Goal: Download file/media

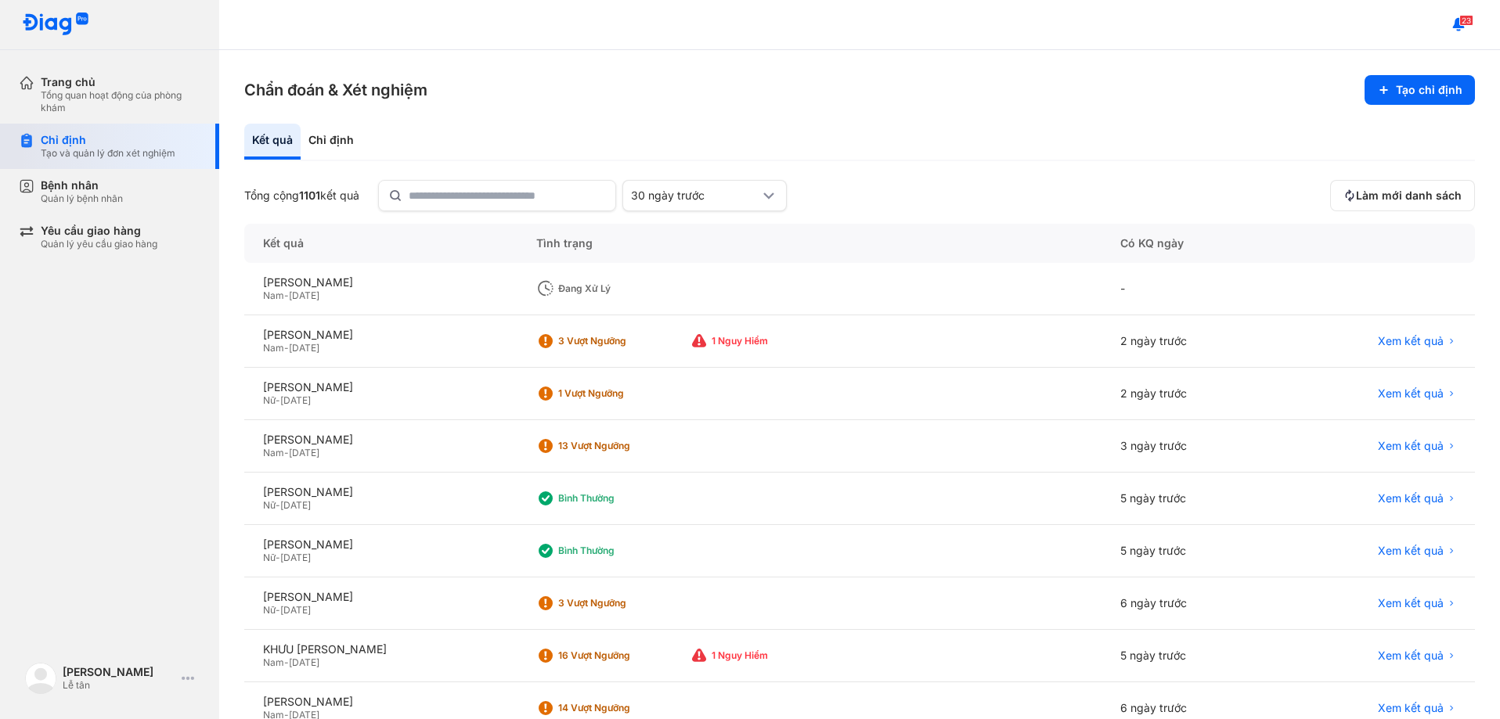
click at [56, 143] on div "Chỉ định" at bounding box center [108, 140] width 135 height 14
click at [1385, 391] on span "Xem kết quả" at bounding box center [1411, 394] width 66 height 14
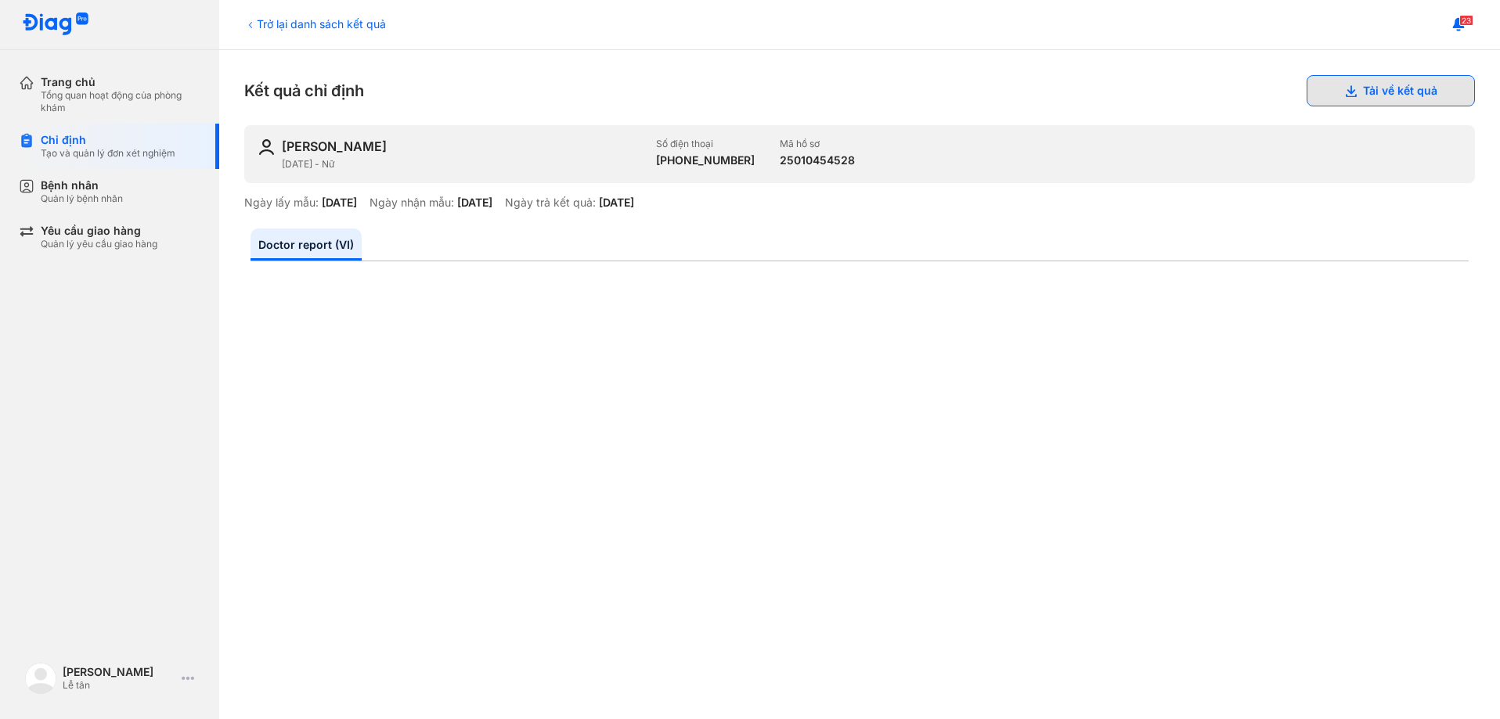
click at [1378, 86] on button "Tải về kết quả" at bounding box center [1390, 90] width 168 height 31
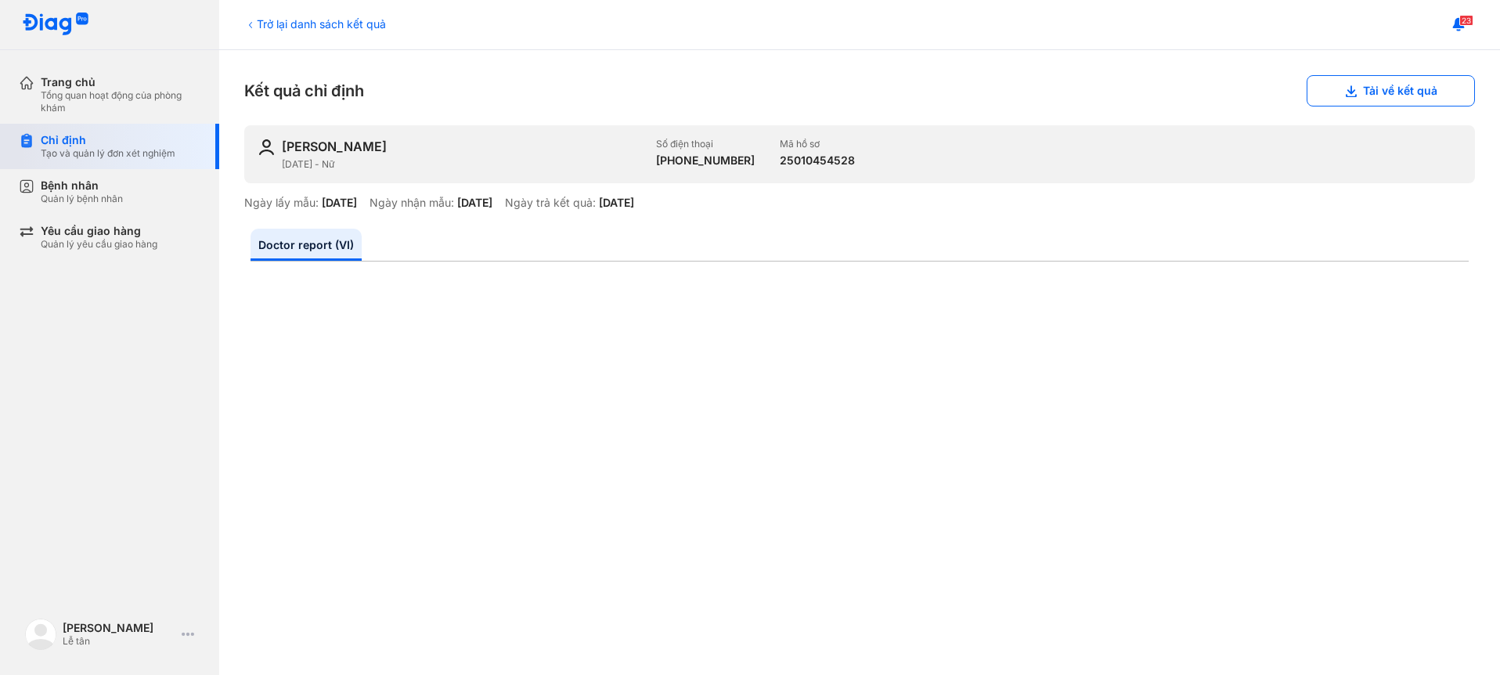
click at [55, 144] on div "Chỉ định" at bounding box center [108, 140] width 135 height 14
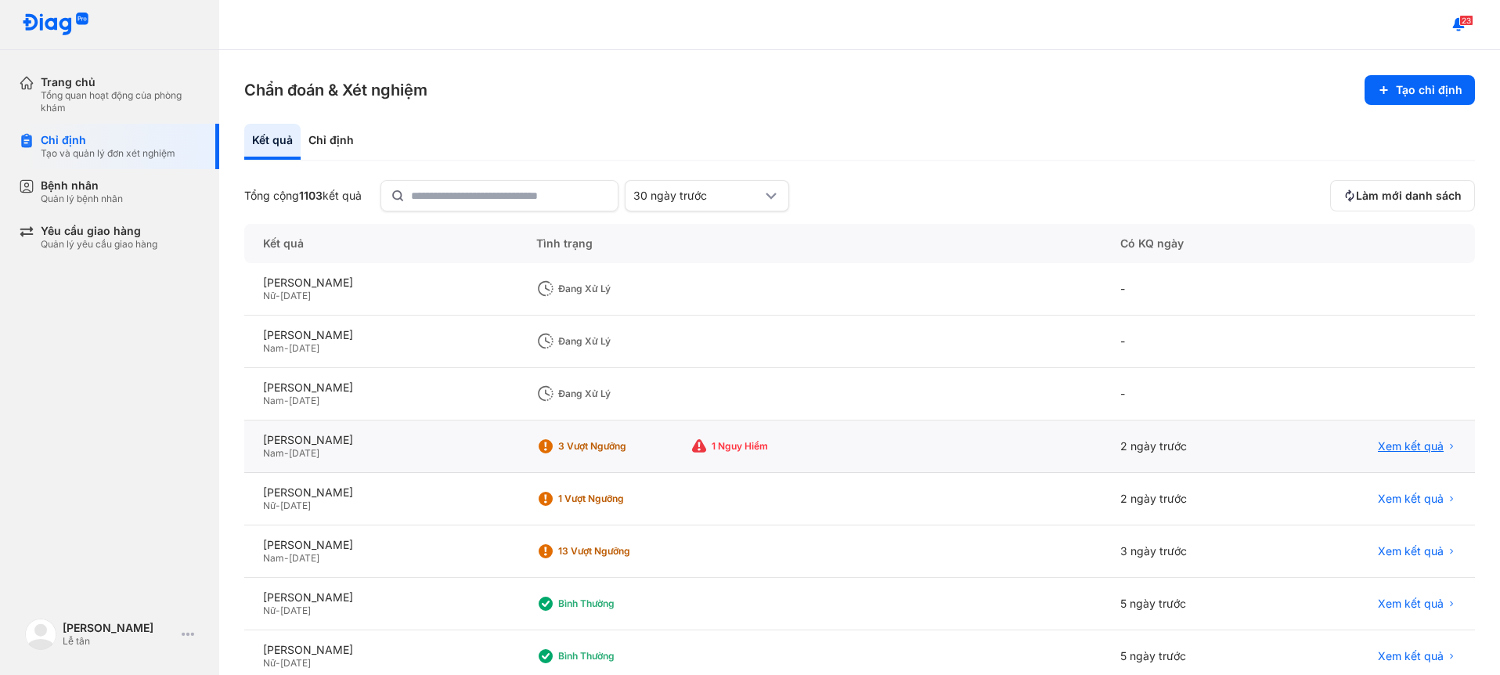
click at [1378, 440] on span "Xem kết quả" at bounding box center [1411, 446] width 66 height 14
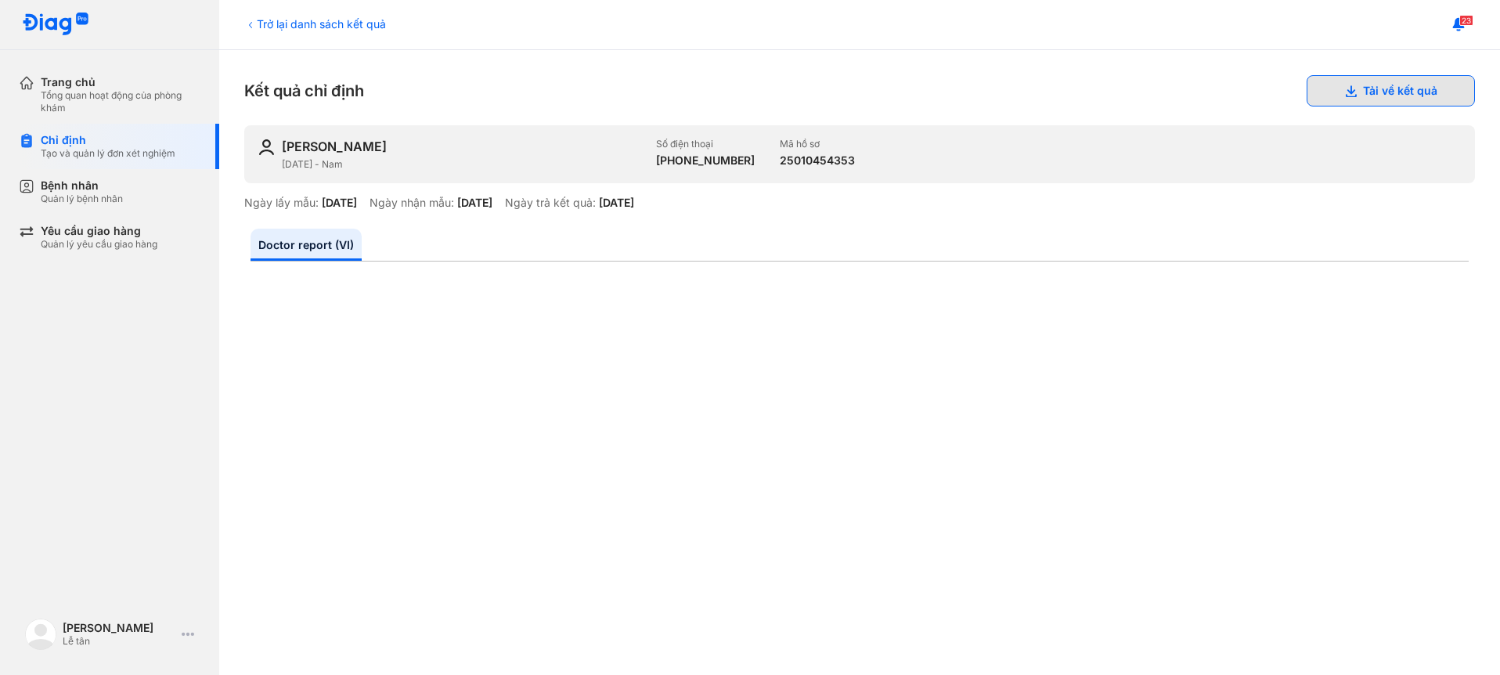
click at [1355, 95] on button "Tải về kết quả" at bounding box center [1390, 90] width 168 height 31
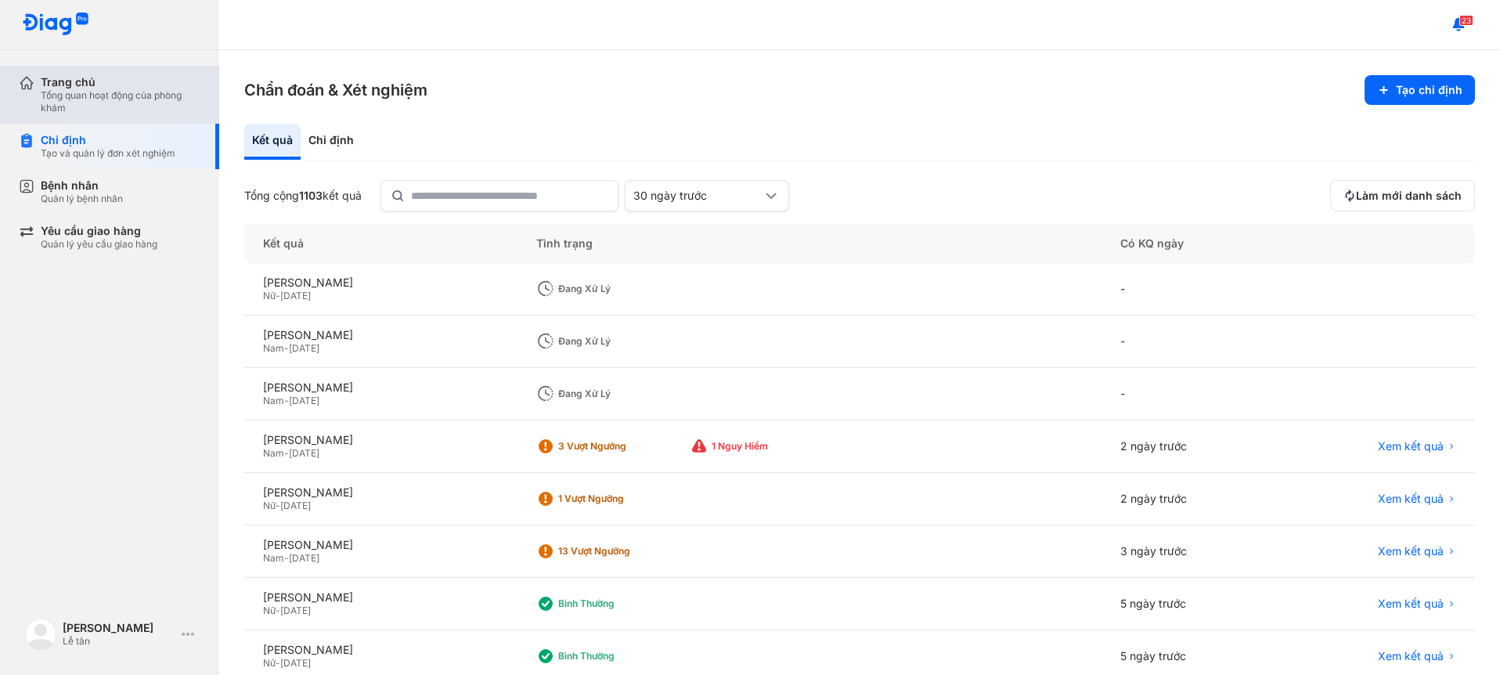
click at [63, 81] on div "Trang chủ" at bounding box center [121, 82] width 160 height 14
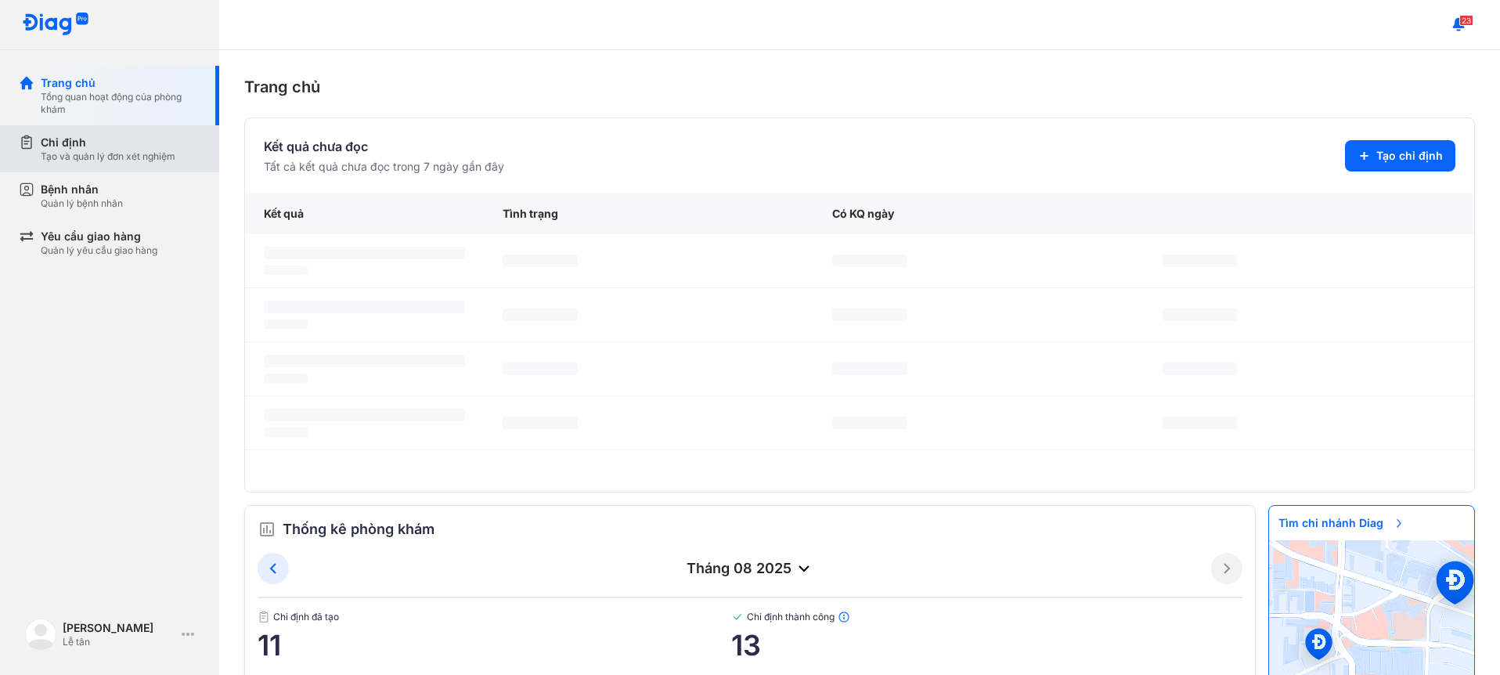
click at [60, 142] on div "Chỉ định" at bounding box center [108, 143] width 135 height 16
